Goal: Find specific page/section: Find specific page/section

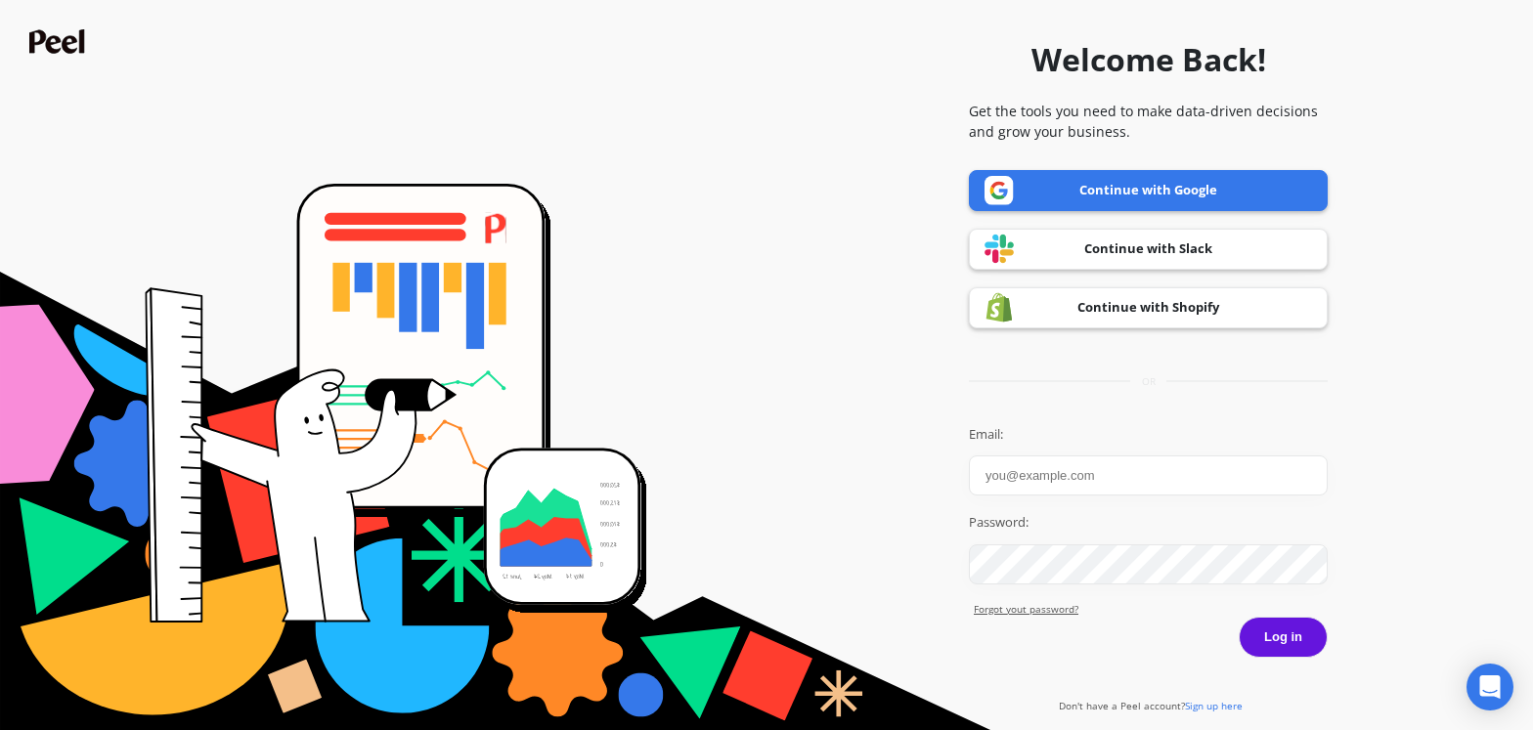
click at [1131, 195] on link "Continue with Google" at bounding box center [1148, 190] width 359 height 41
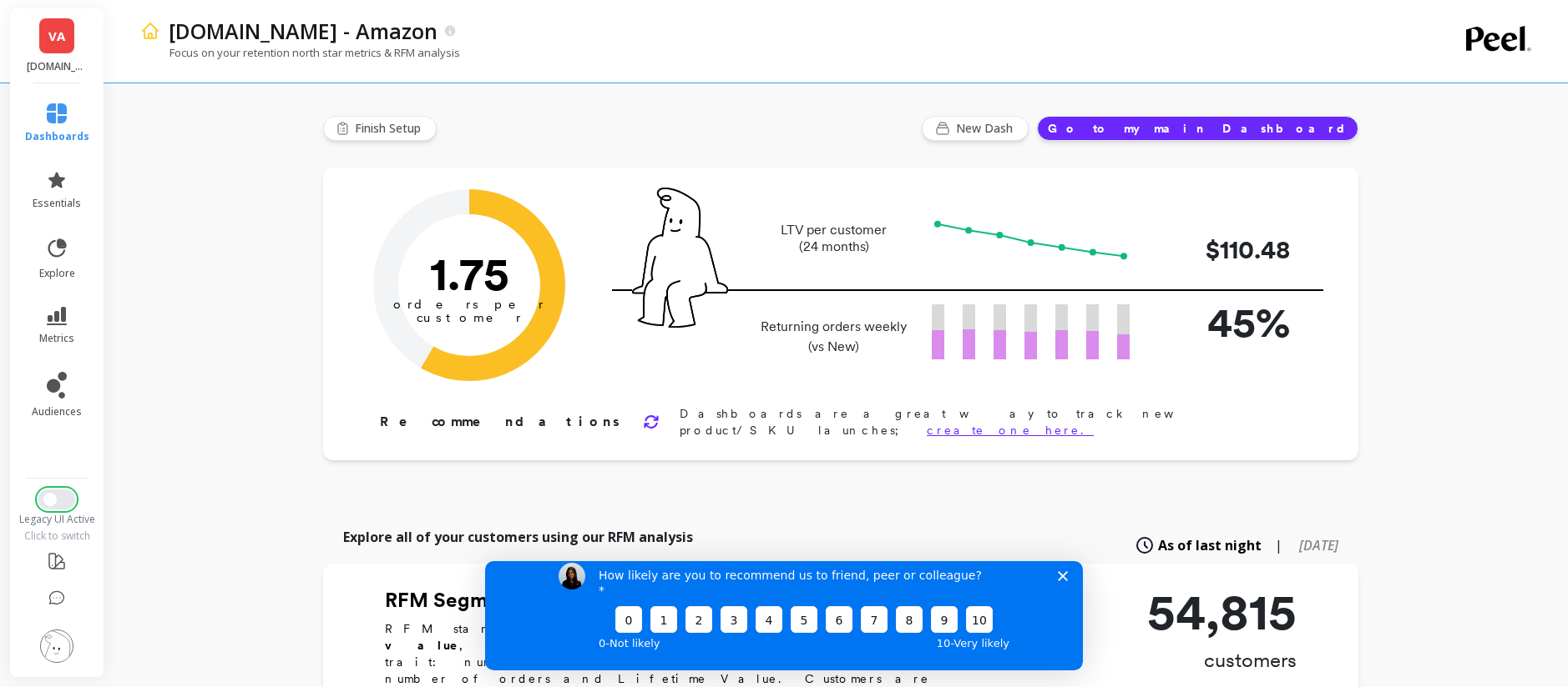
click at [57, 500] on button "Switch to New UI" at bounding box center [56, 499] width 37 height 20
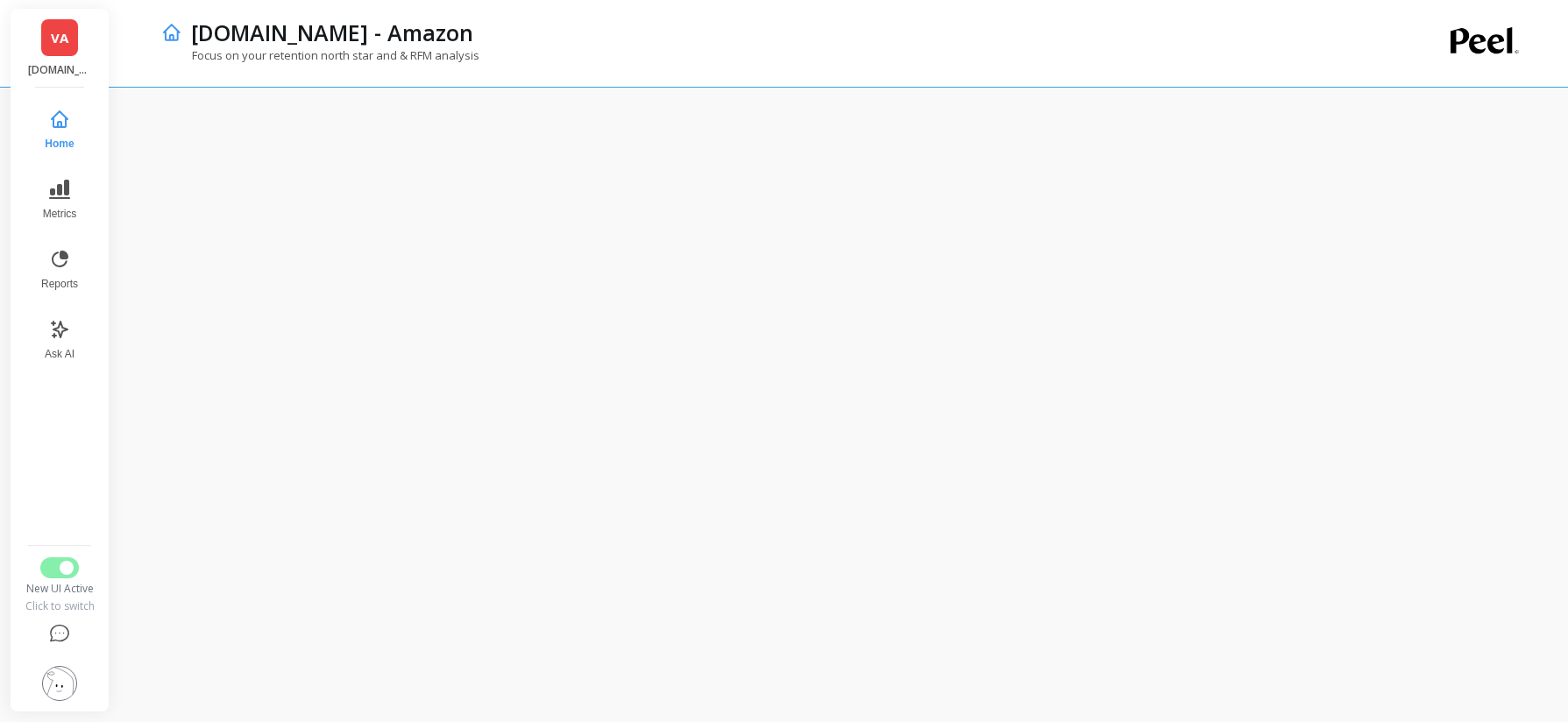
click at [58, 46] on span "VA" at bounding box center [60, 38] width 18 height 20
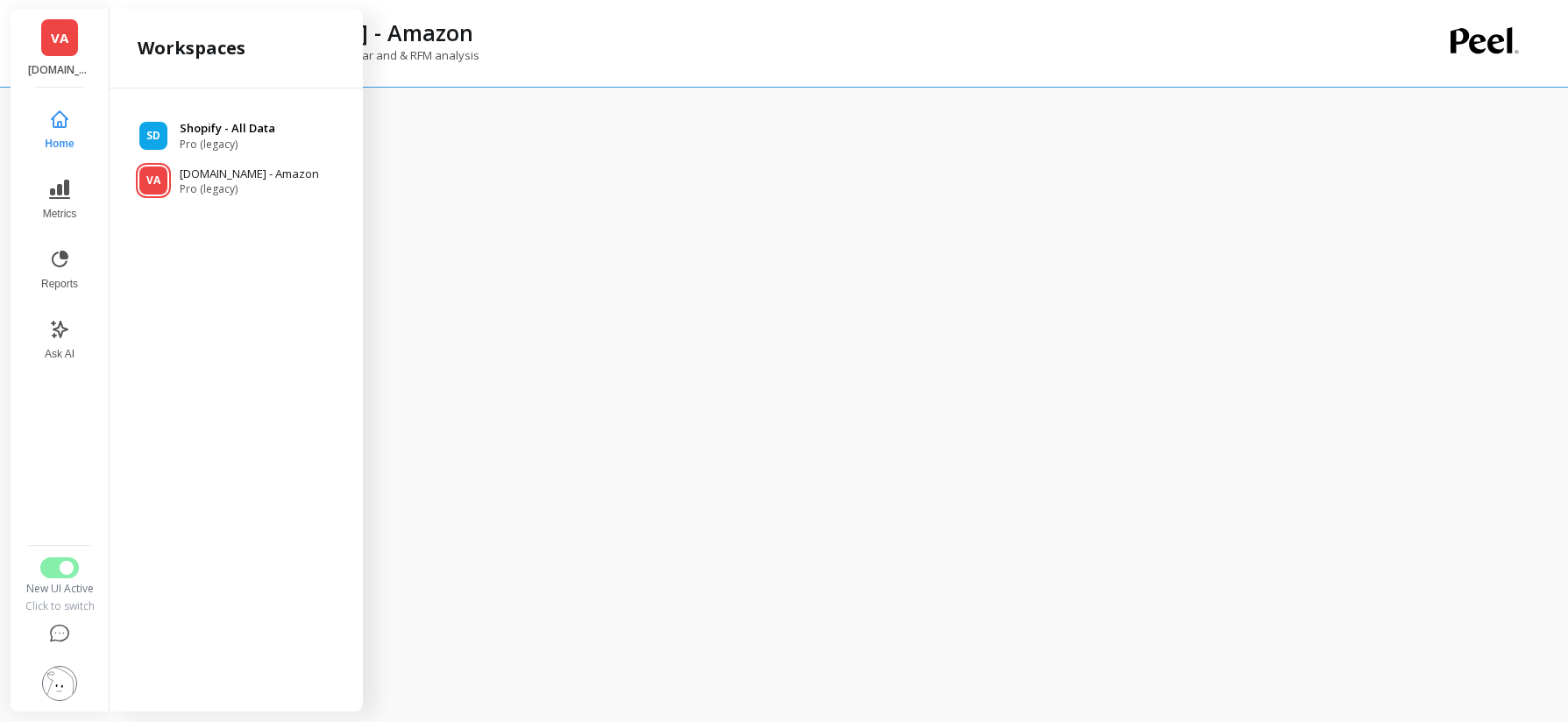
click at [154, 135] on span "SD" at bounding box center [153, 136] width 14 height 14
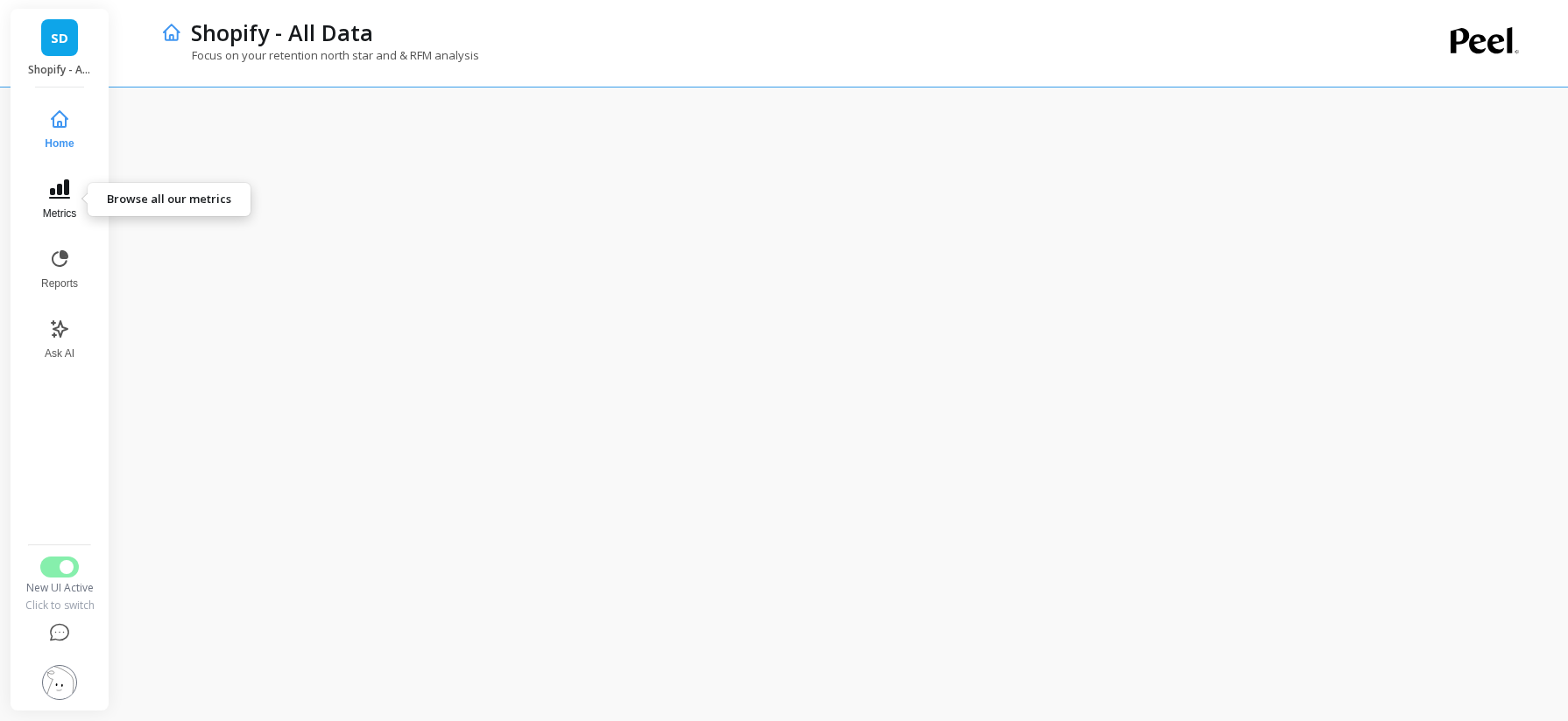
click at [54, 198] on icon at bounding box center [59, 189] width 21 height 20
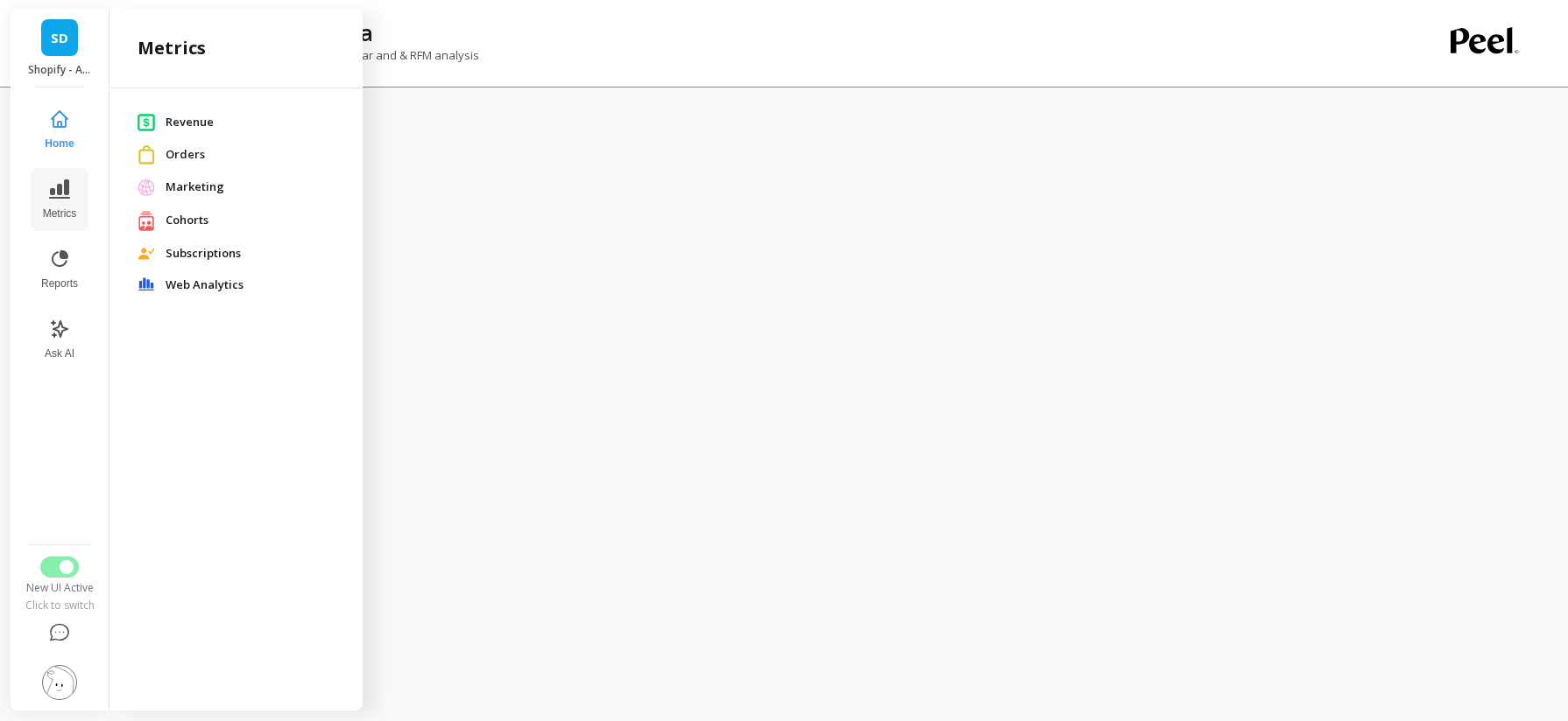
click at [182, 116] on span "Revenue" at bounding box center [250, 123] width 169 height 18
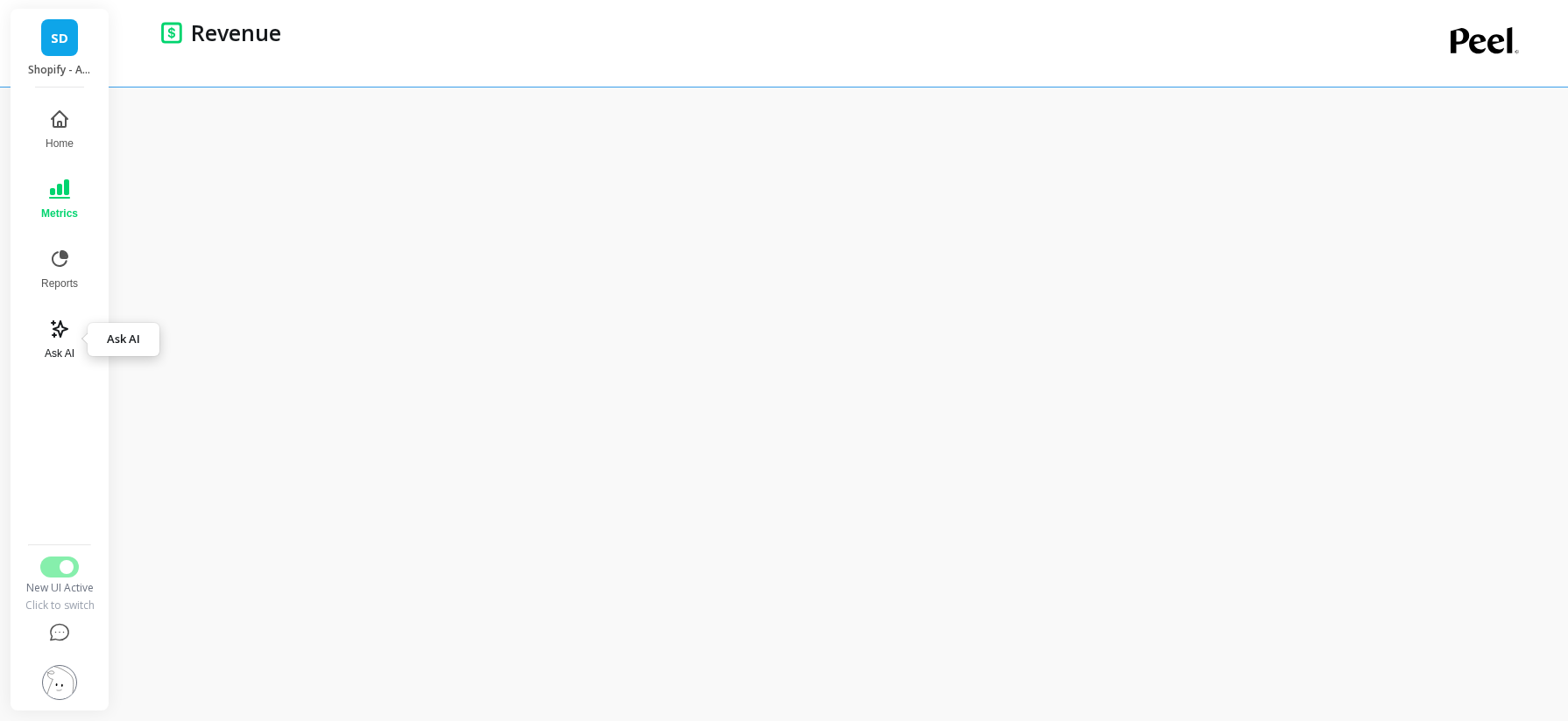
click at [59, 333] on icon at bounding box center [60, 330] width 16 height 16
